Goal: Task Accomplishment & Management: Use online tool/utility

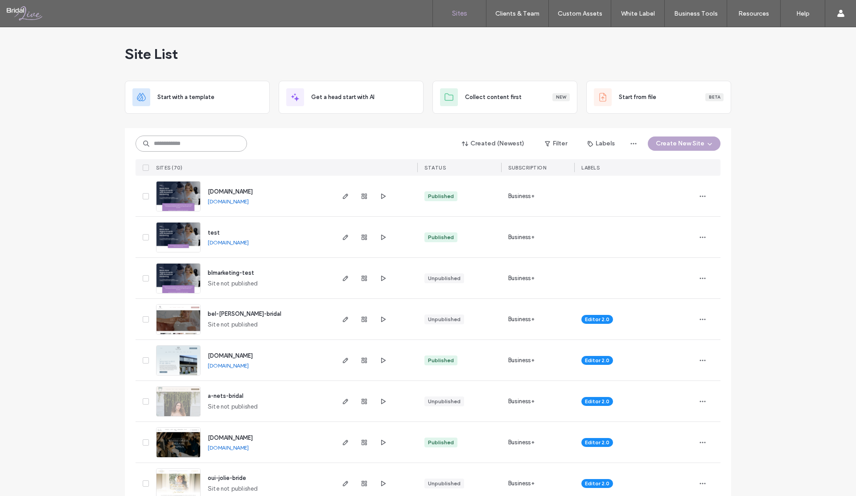
click at [209, 147] on input at bounding box center [190, 143] width 111 height 16
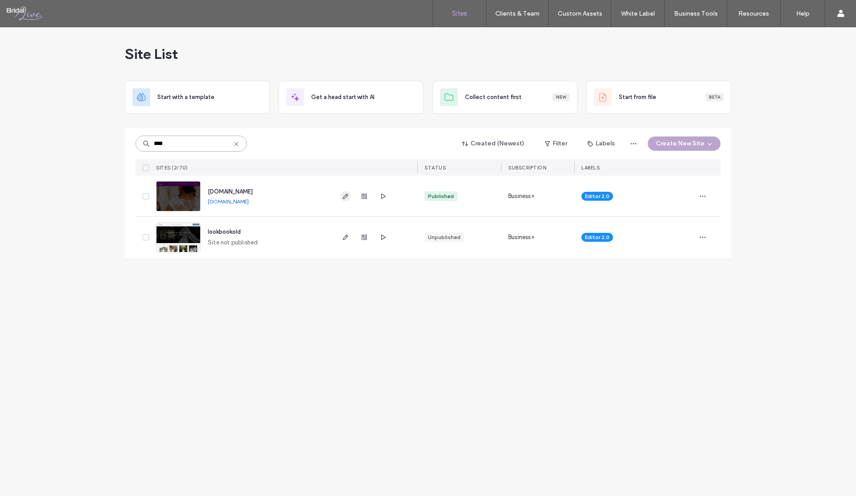
type input "****"
click at [346, 194] on use "button" at bounding box center [345, 195] width 5 height 5
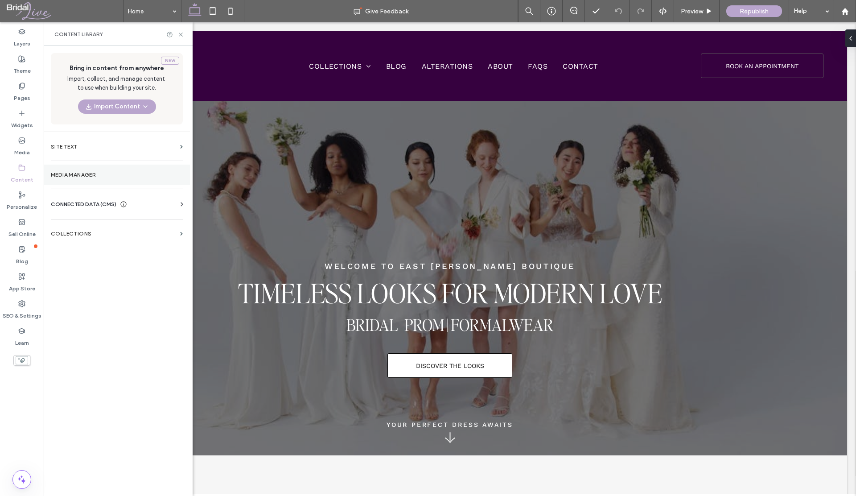
click at [20, 173] on label "Content" at bounding box center [22, 177] width 23 height 12
click at [66, 176] on label "Media Manager" at bounding box center [117, 175] width 132 height 6
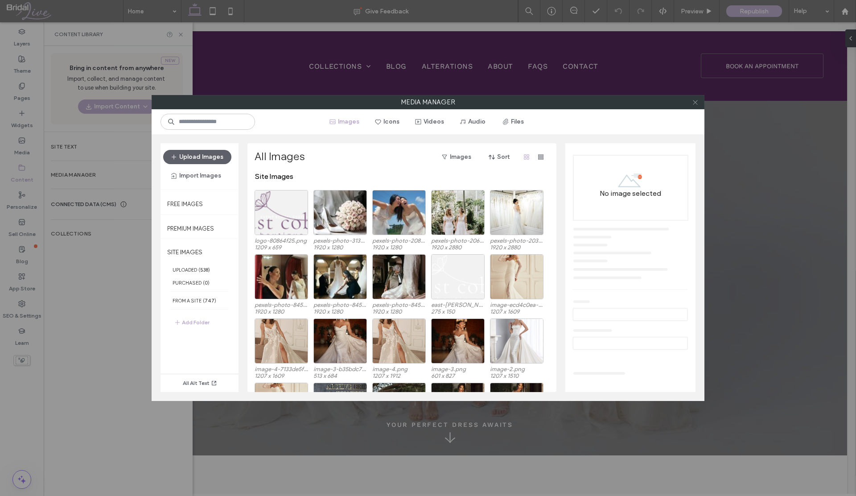
click at [695, 105] on icon at bounding box center [695, 102] width 7 height 7
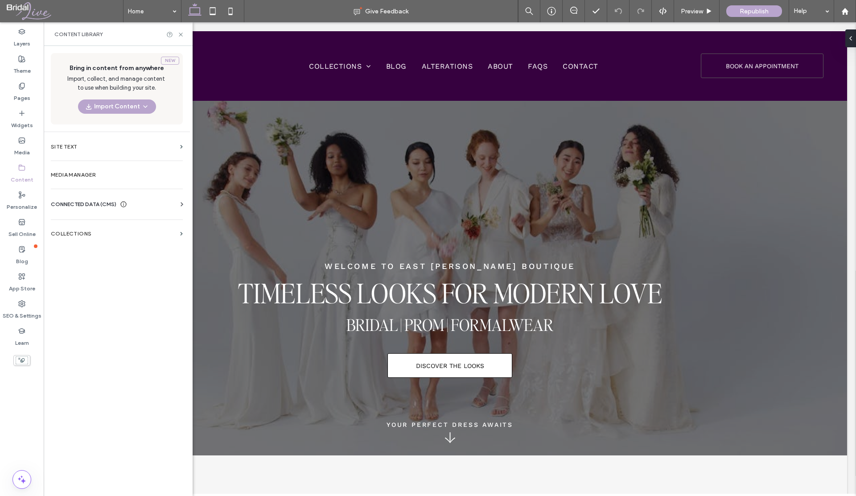
click at [693, 101] on icon at bounding box center [695, 102] width 7 height 7
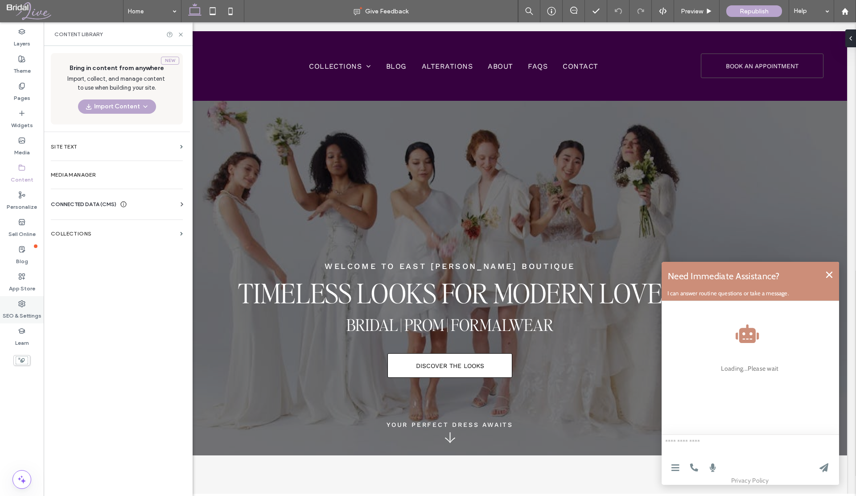
click at [25, 311] on label "SEO & Settings" at bounding box center [22, 313] width 39 height 12
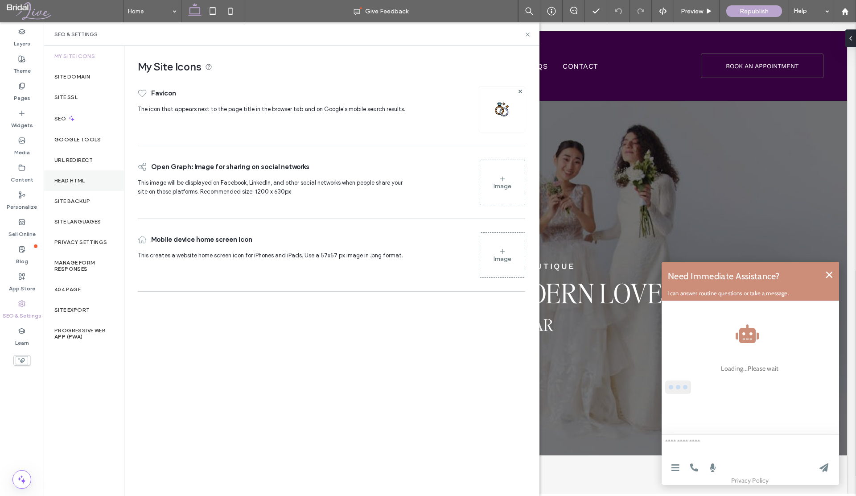
click at [76, 177] on label "Head HTML" at bounding box center [69, 180] width 31 height 6
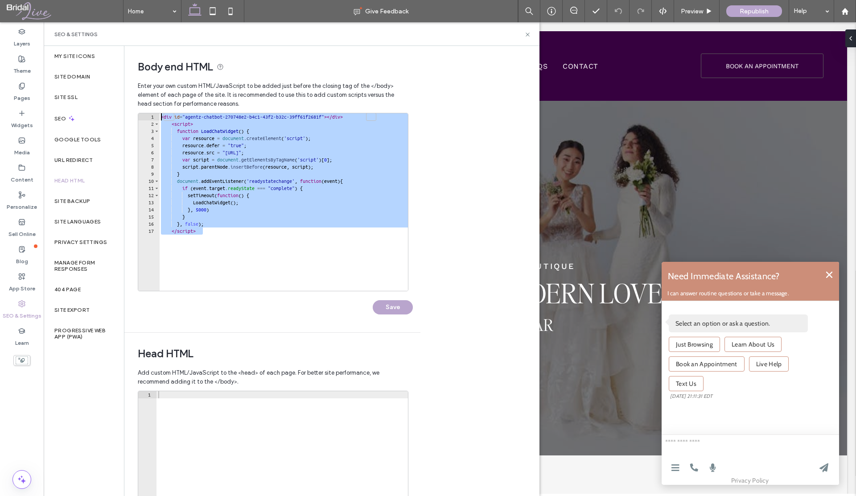
drag, startPoint x: 226, startPoint y: 240, endPoint x: 159, endPoint y: 107, distance: 148.9
click at [159, 107] on div "Enter your own custom HTML/​JavaScript to be added just before the closing tag …" at bounding box center [272, 204] width 269 height 255
type textarea "**********"
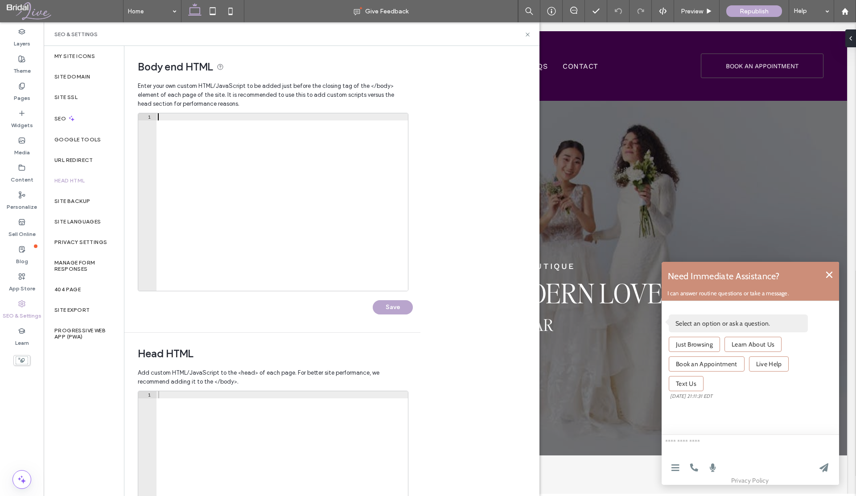
type textarea "**********"
click at [385, 304] on button "Save" at bounding box center [393, 307] width 40 height 14
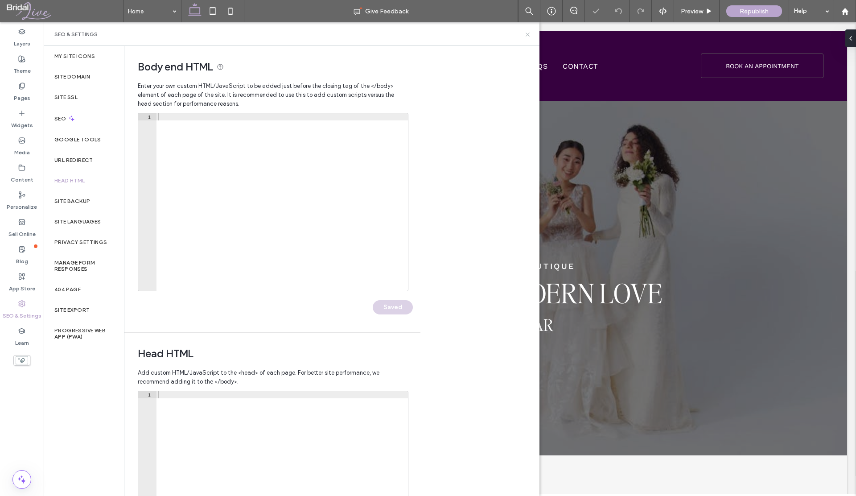
drag, startPoint x: 527, startPoint y: 33, endPoint x: 483, endPoint y: 12, distance: 49.2
click at [527, 33] on icon at bounding box center [527, 34] width 7 height 7
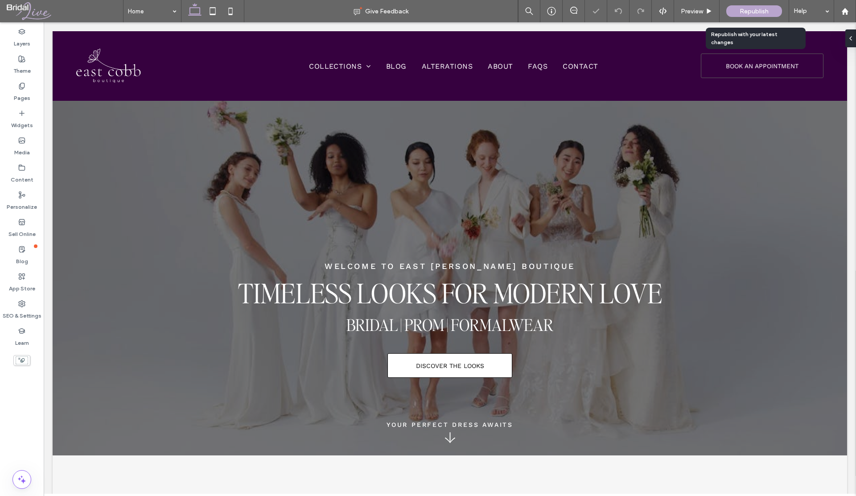
click at [738, 12] on div "Republish" at bounding box center [754, 11] width 56 height 12
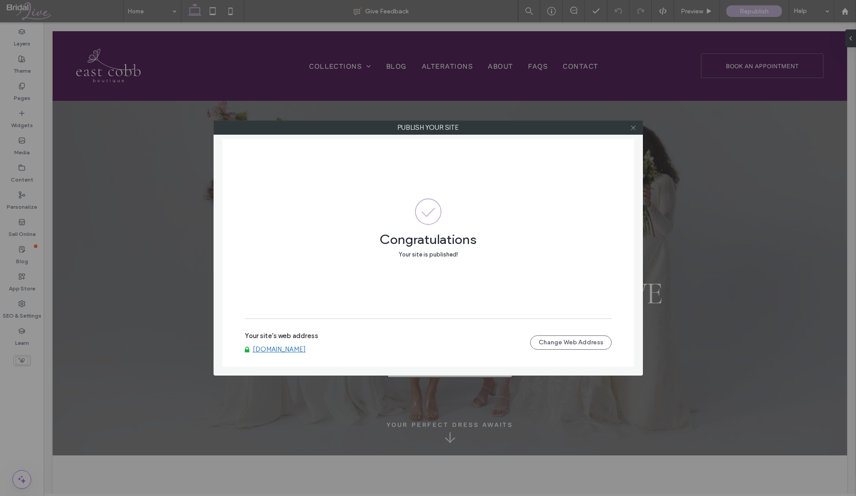
click at [634, 128] on use at bounding box center [633, 127] width 4 height 4
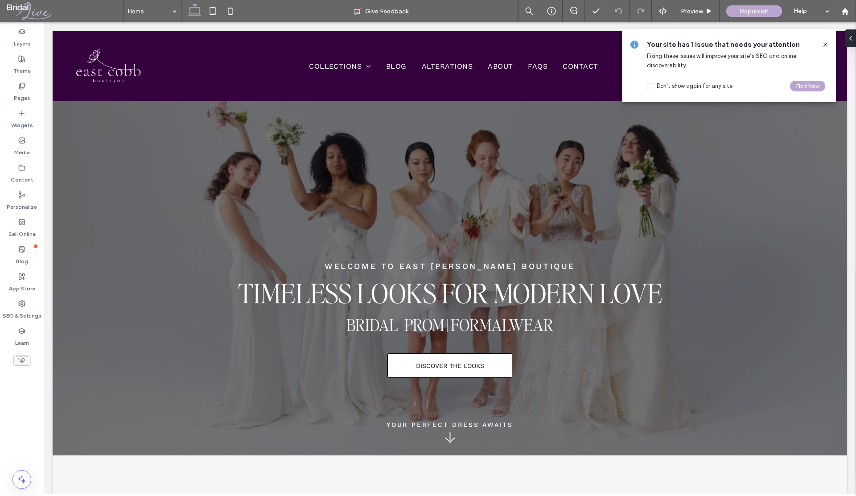
drag, startPoint x: 825, startPoint y: 43, endPoint x: 691, endPoint y: 34, distance: 134.9
click at [825, 43] on use at bounding box center [825, 44] width 4 height 4
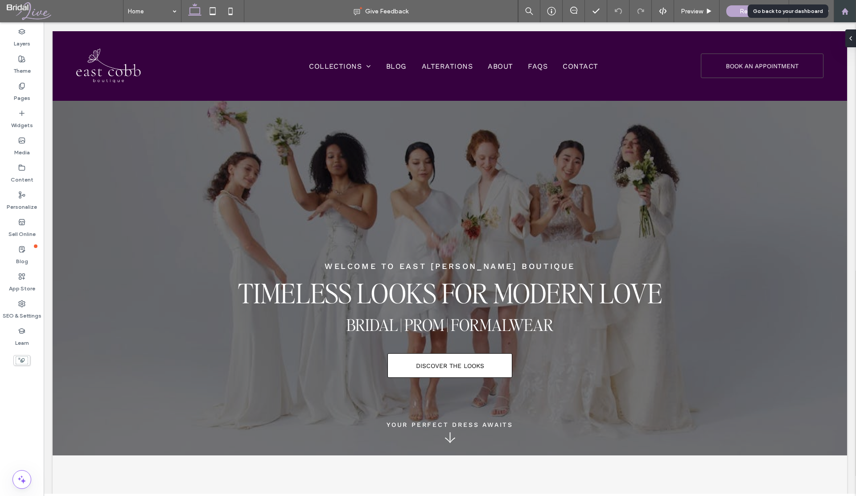
click at [842, 11] on use at bounding box center [844, 11] width 7 height 7
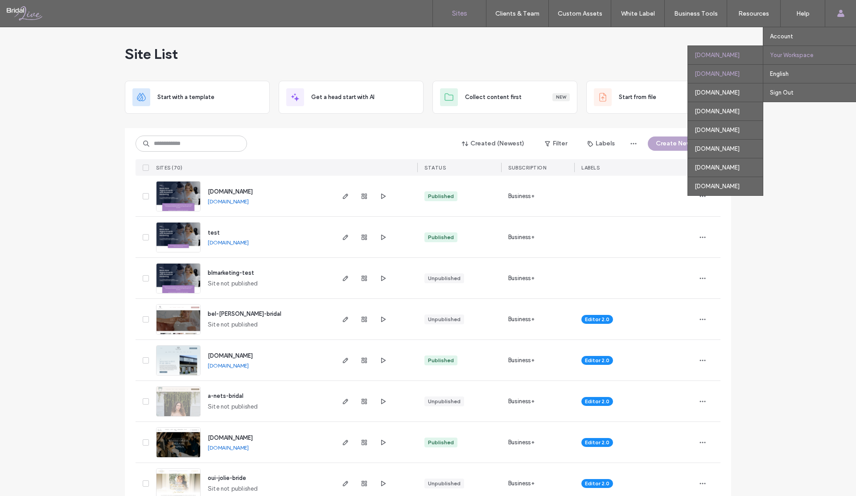
click at [709, 74] on div "[DOMAIN_NAME]" at bounding box center [725, 73] width 75 height 19
